Goal: Information Seeking & Learning: Learn about a topic

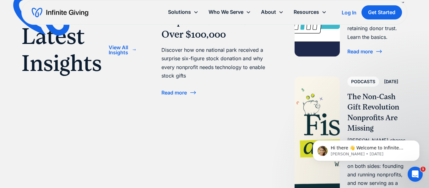
scroll to position [1737, 0]
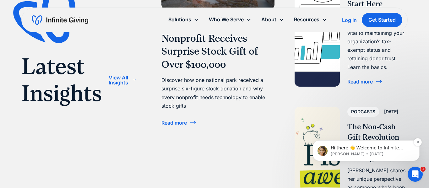
click at [375, 148] on span "Hi there 👋 Welcome to Infinite Giving. If you have any questions, just reply to…" at bounding box center [368, 157] width 75 height 24
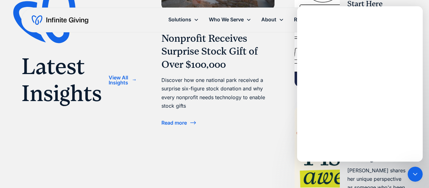
scroll to position [0, 0]
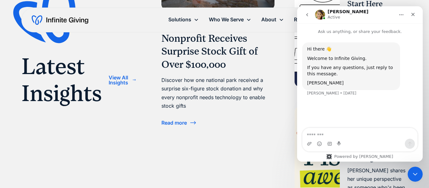
click at [214, 146] on div "Case Studies [DATE] Nonprofit Receives Surprise Stock Gift of Over $100,000 Dis…" at bounding box center [284, 87] width 246 height 307
click at [413, 14] on icon "Close" at bounding box center [412, 14] width 5 height 5
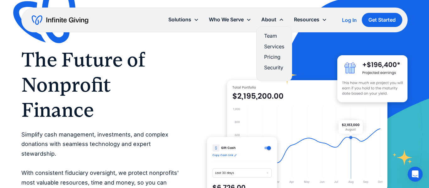
click at [268, 59] on link "Pricing" at bounding box center [274, 57] width 20 height 8
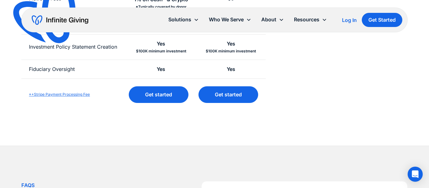
scroll to position [338, 0]
